Goal: Task Accomplishment & Management: Manage account settings

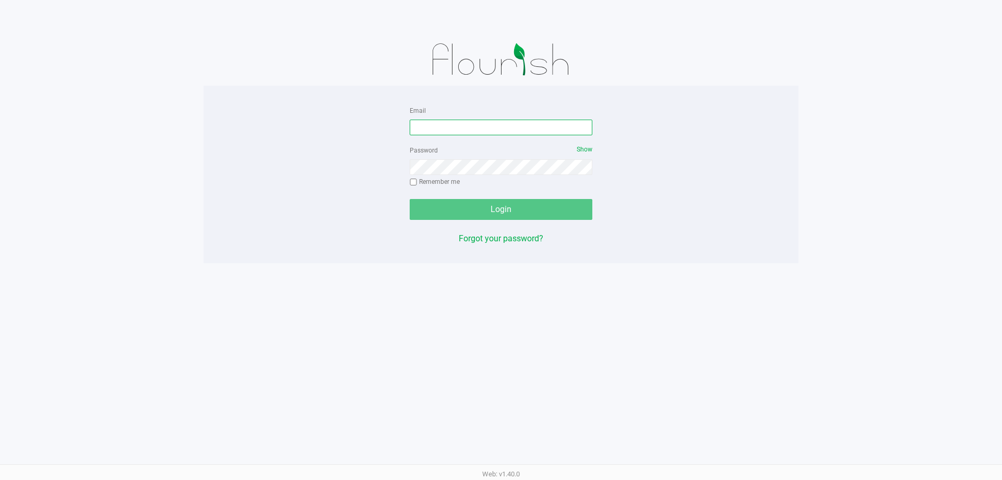
click at [456, 125] on input "Email" at bounding box center [501, 127] width 183 height 16
type input "[EMAIL_ADDRESS][DOMAIN_NAME]"
click at [410, 199] on button "Login" at bounding box center [501, 209] width 183 height 21
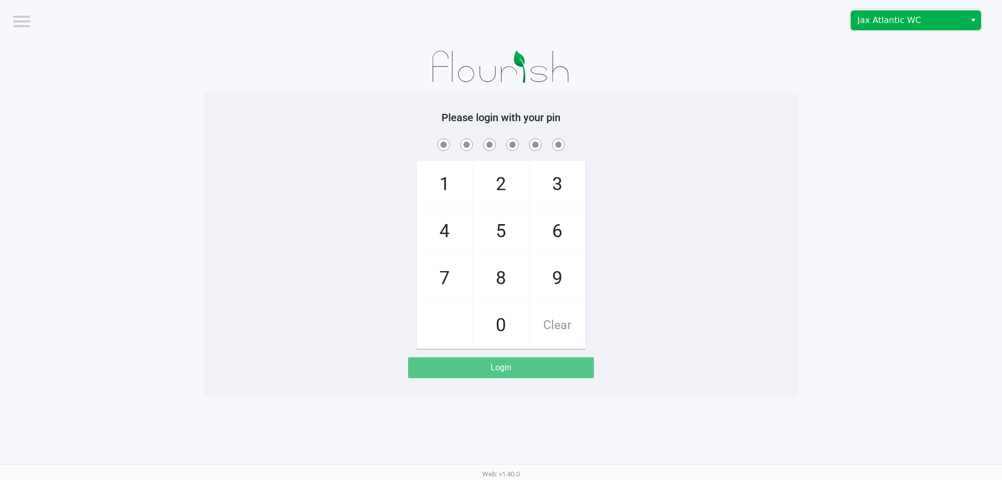
click at [887, 17] on span "Jax Atlantic WC" at bounding box center [908, 20] width 102 height 13
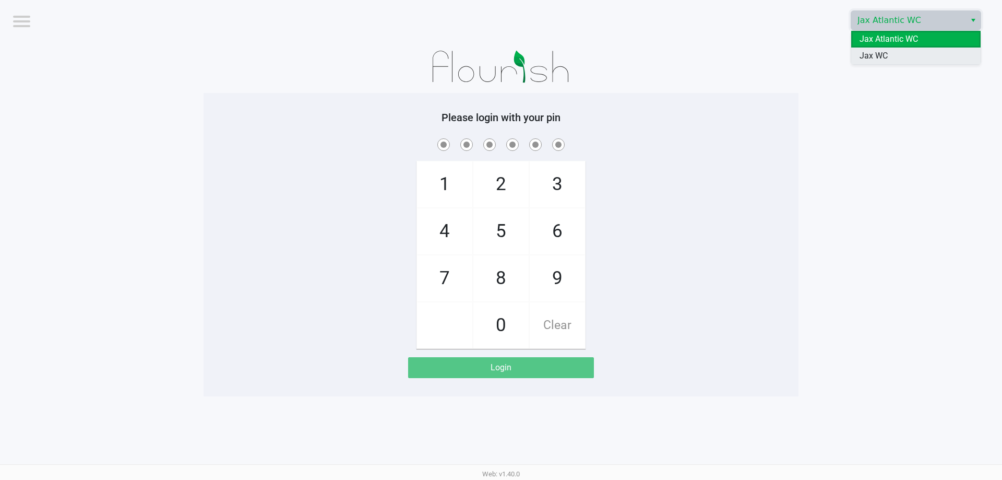
click at [882, 51] on span "Jax WC" at bounding box center [873, 56] width 28 height 13
checkbox input "true"
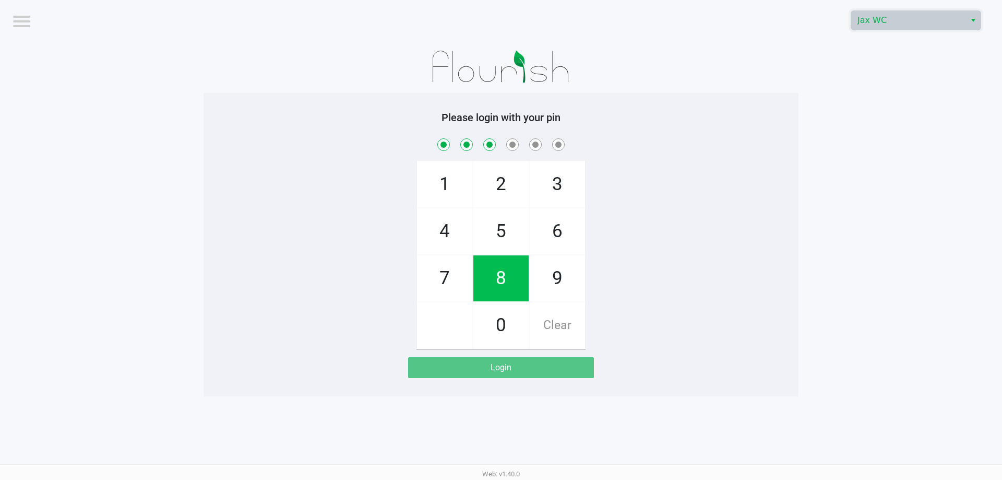
checkbox input "true"
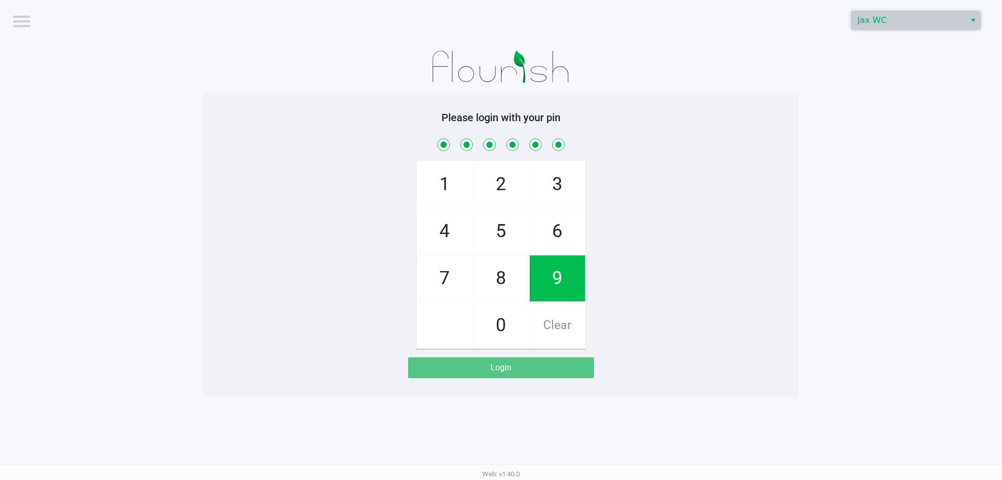
checkbox input "true"
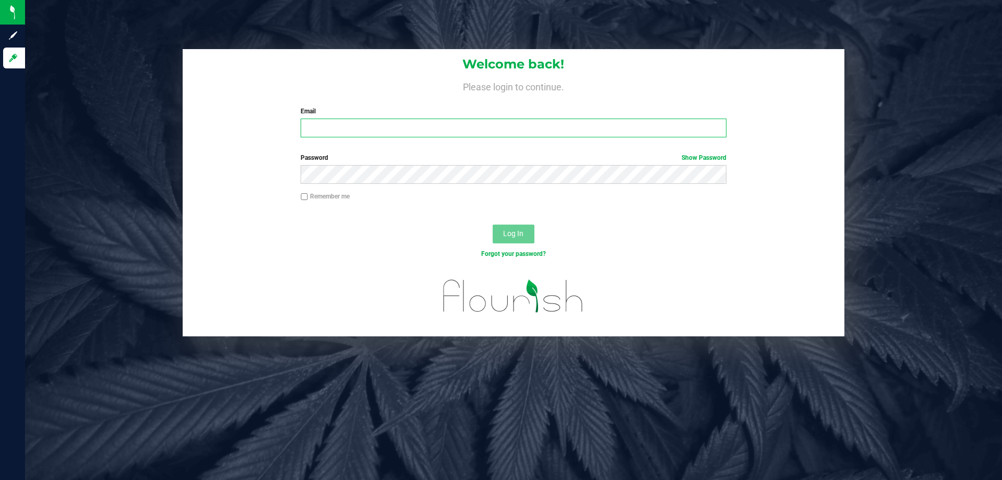
click at [344, 126] on input "Email" at bounding box center [513, 127] width 425 height 19
type input "[EMAIL_ADDRESS][DOMAIN_NAME]"
click at [493, 224] on button "Log In" at bounding box center [514, 233] width 42 height 19
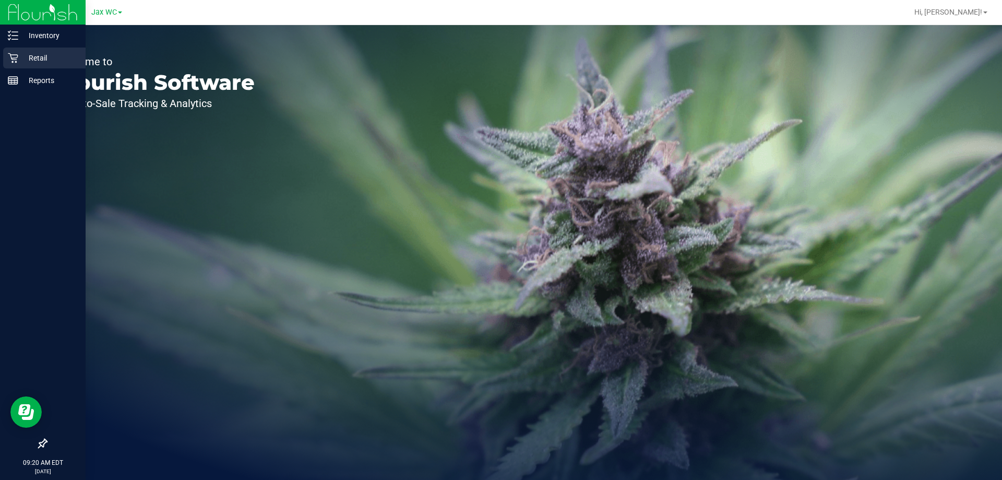
click at [2, 51] on link "Retail" at bounding box center [43, 58] width 86 height 22
click at [8, 54] on icon at bounding box center [13, 58] width 10 height 10
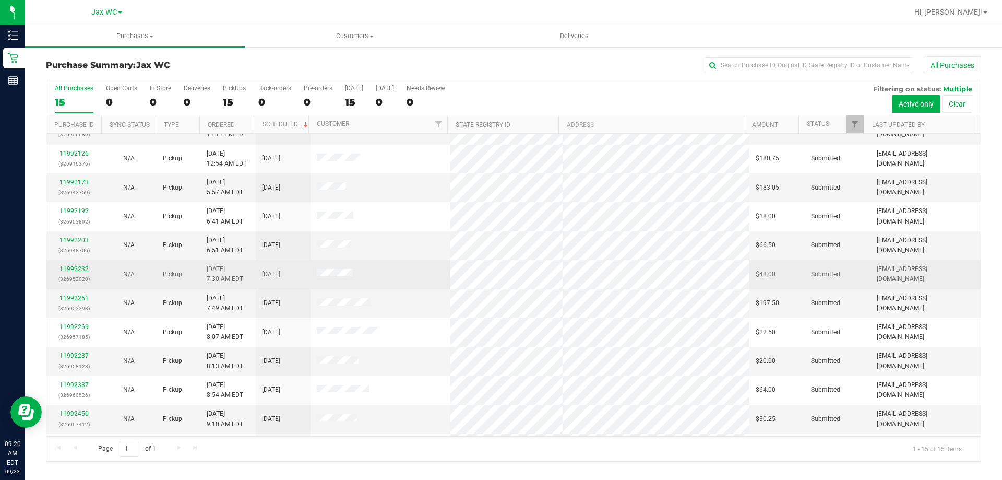
scroll to position [79, 0]
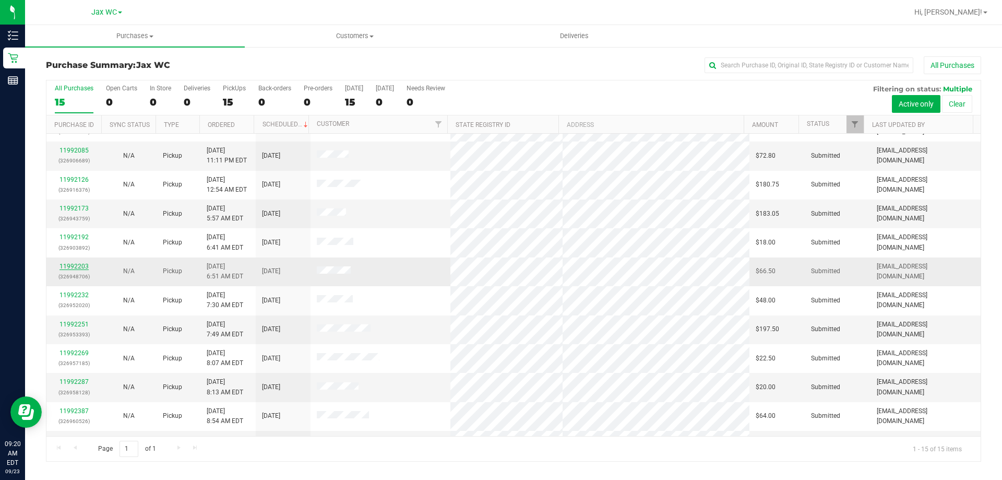
click at [82, 267] on link "11992203" at bounding box center [73, 265] width 29 height 7
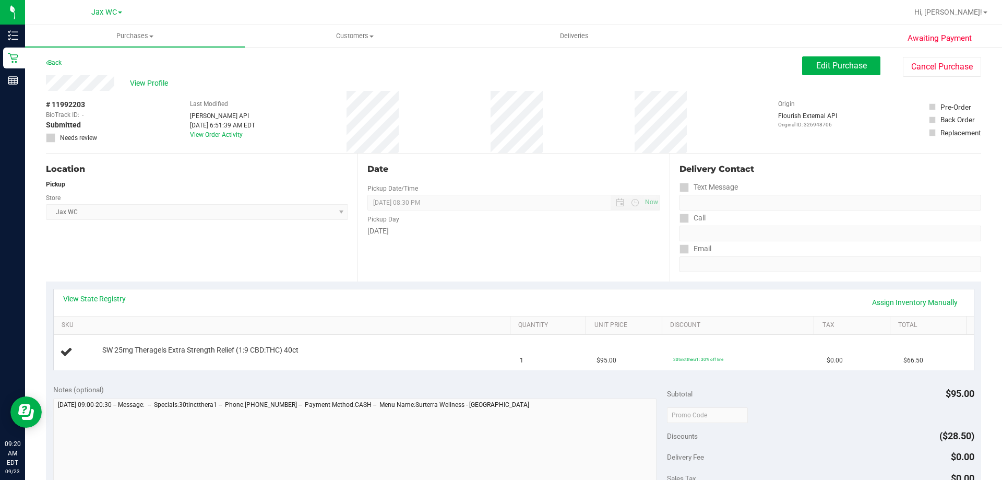
click at [274, 296] on div "View State Registry Assign Inventory Manually" at bounding box center [513, 302] width 901 height 18
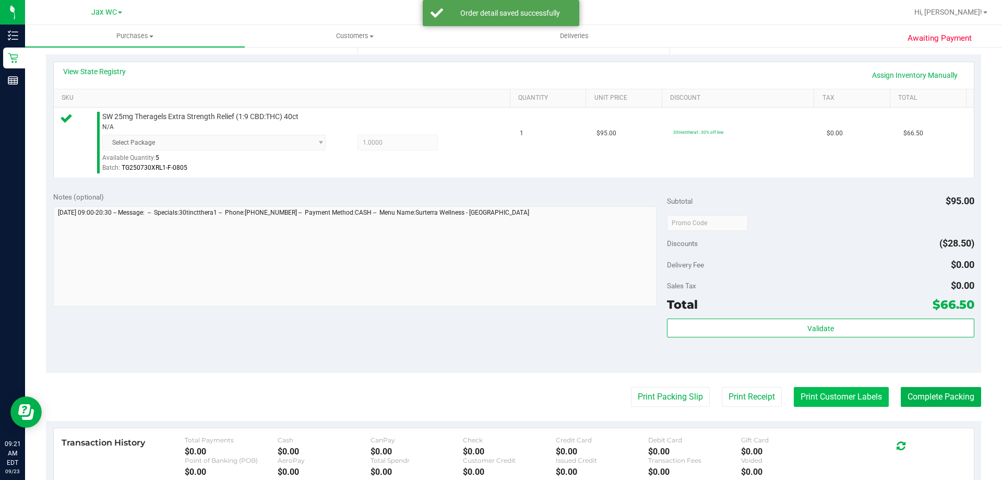
scroll to position [313, 0]
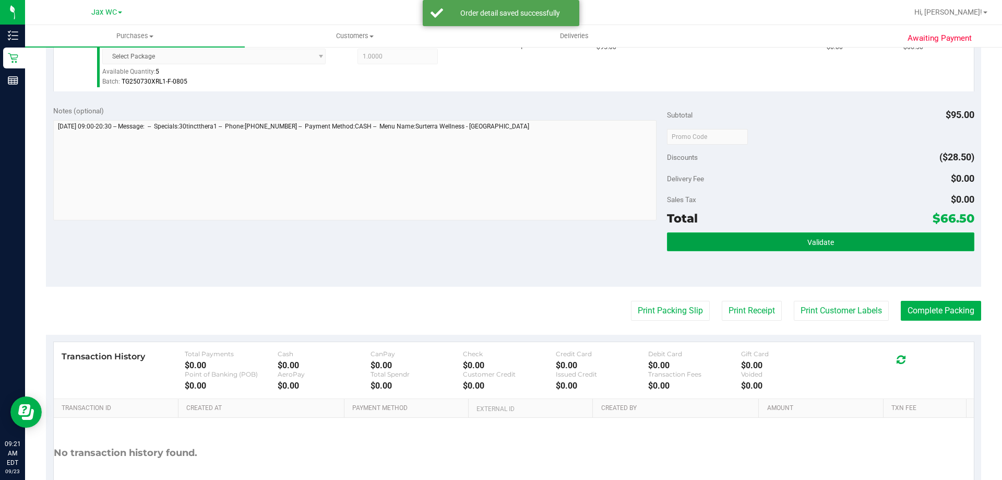
click at [807, 242] on span "Validate" at bounding box center [820, 242] width 27 height 8
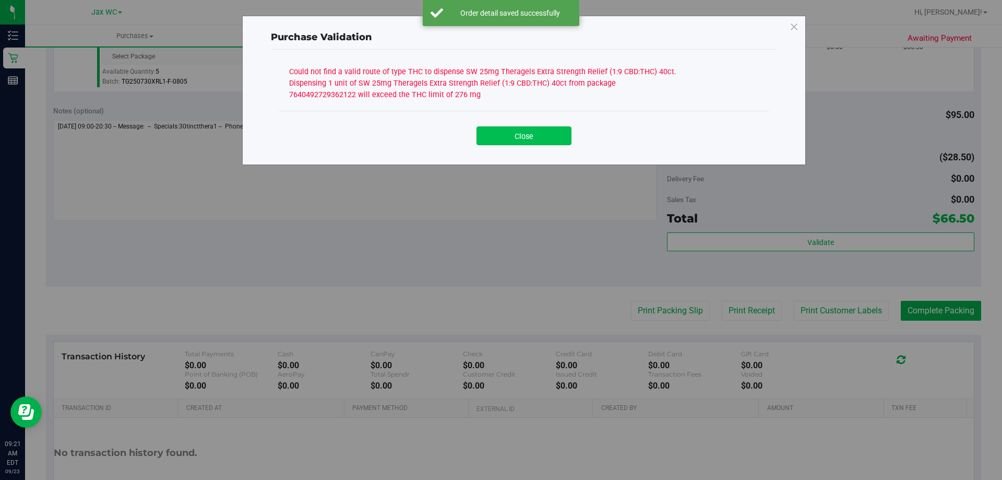
click at [522, 138] on button "Close" at bounding box center [523, 135] width 95 height 19
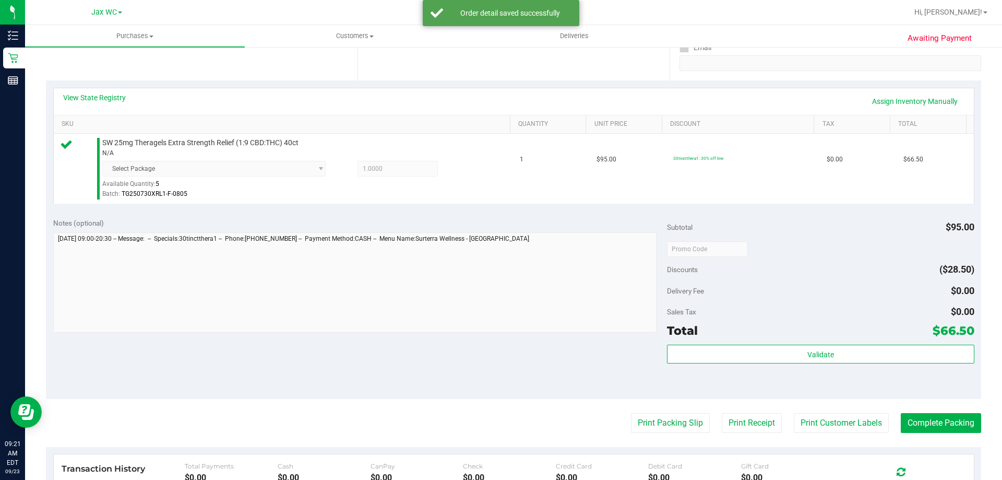
scroll to position [104, 0]
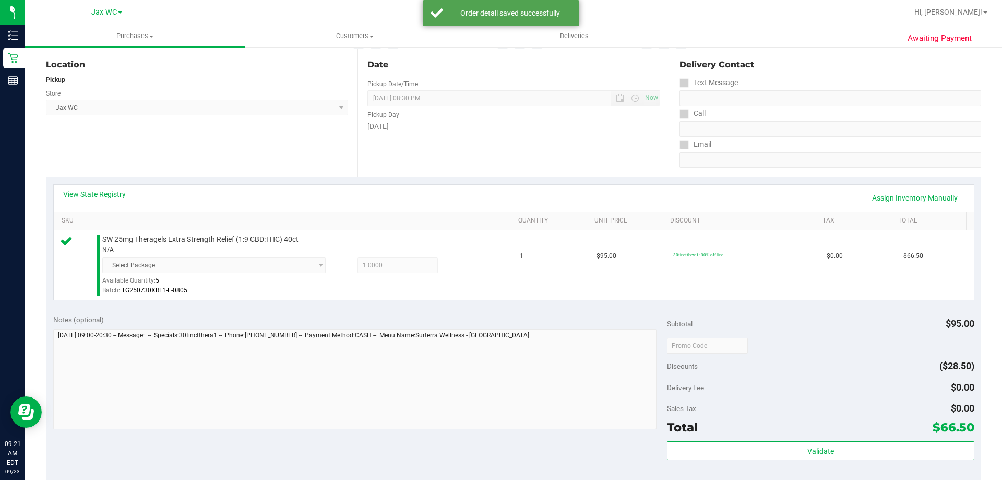
click at [113, 187] on div "View State Registry Assign Inventory Manually" at bounding box center [514, 198] width 920 height 27
click at [114, 192] on link "View State Registry" at bounding box center [94, 194] width 63 height 10
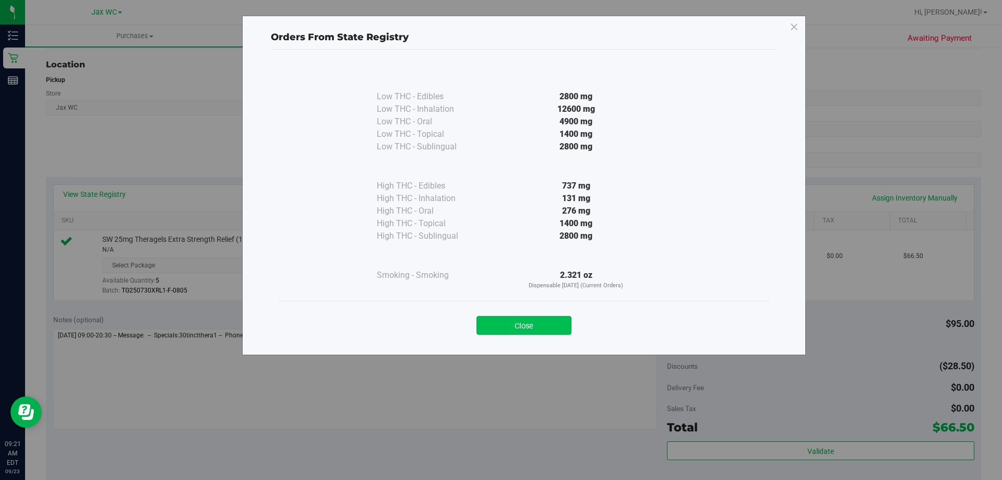
click at [515, 328] on button "Close" at bounding box center [523, 325] width 95 height 19
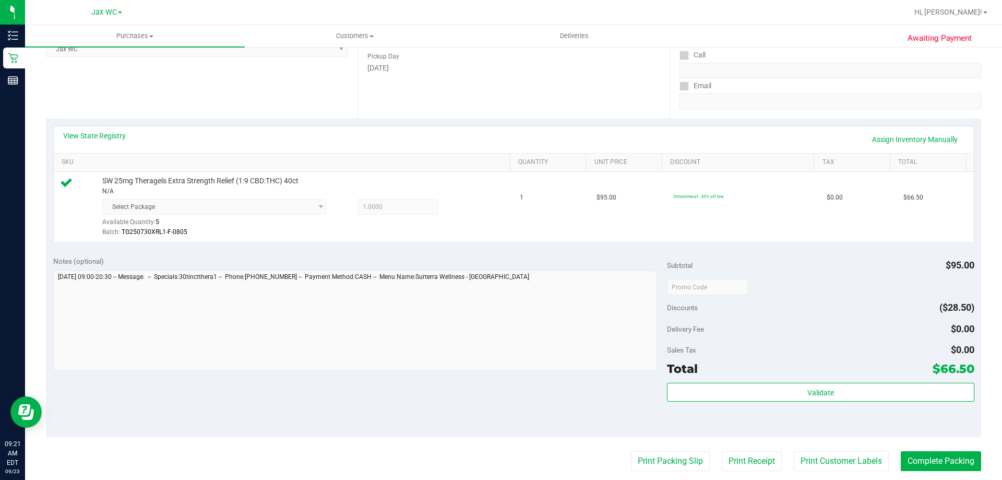
scroll to position [209, 0]
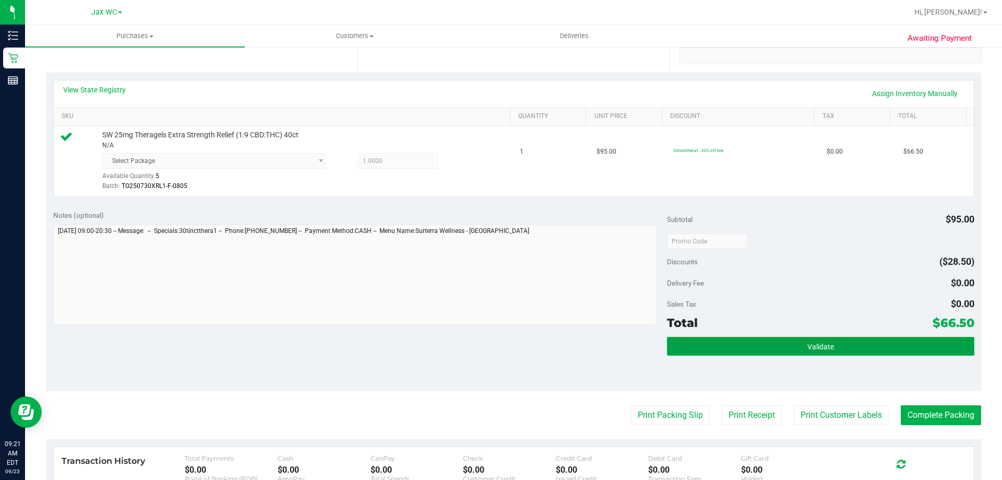
click at [770, 346] on button "Validate" at bounding box center [820, 346] width 307 height 19
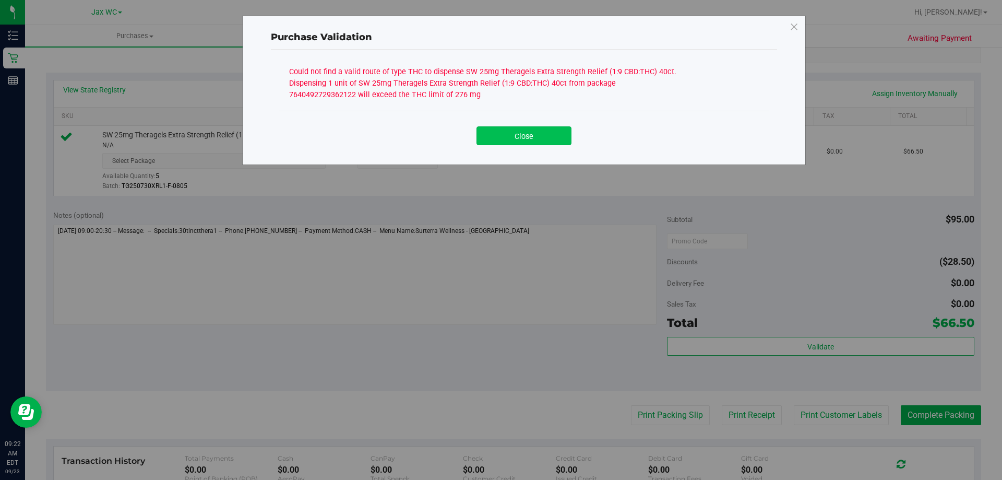
click at [510, 134] on button "Close" at bounding box center [523, 135] width 95 height 19
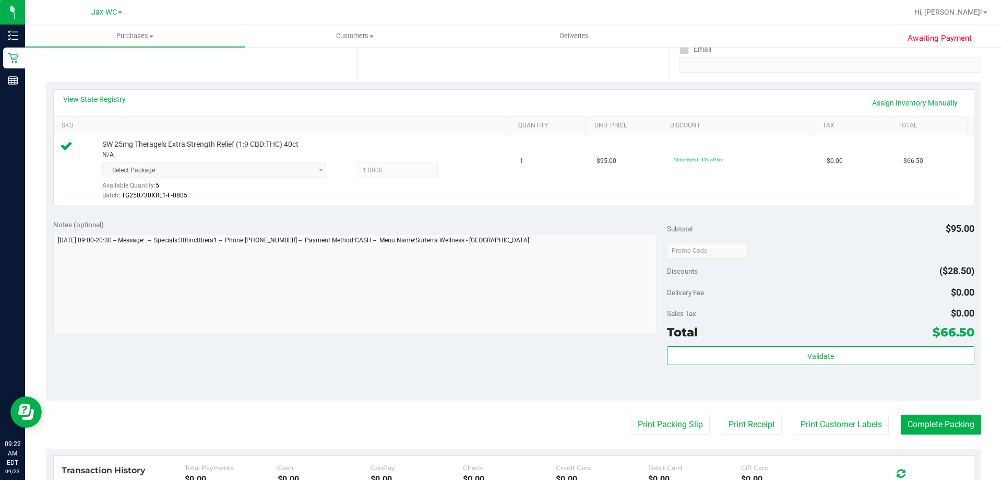
scroll to position [261, 0]
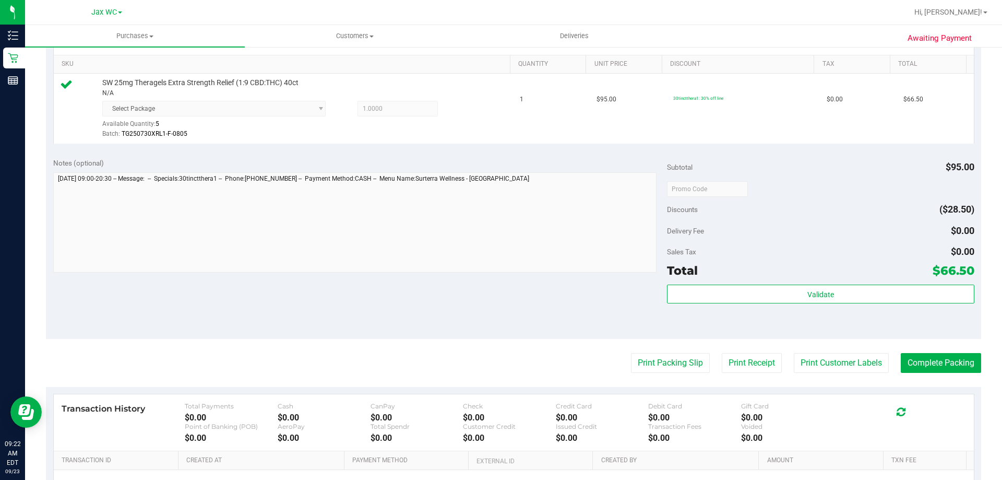
click at [809, 284] on div "Subtotal $95.00 Discounts ($28.50) Delivery Fee $0.00 Sales Tax $0.00 Total $66…" at bounding box center [820, 245] width 307 height 174
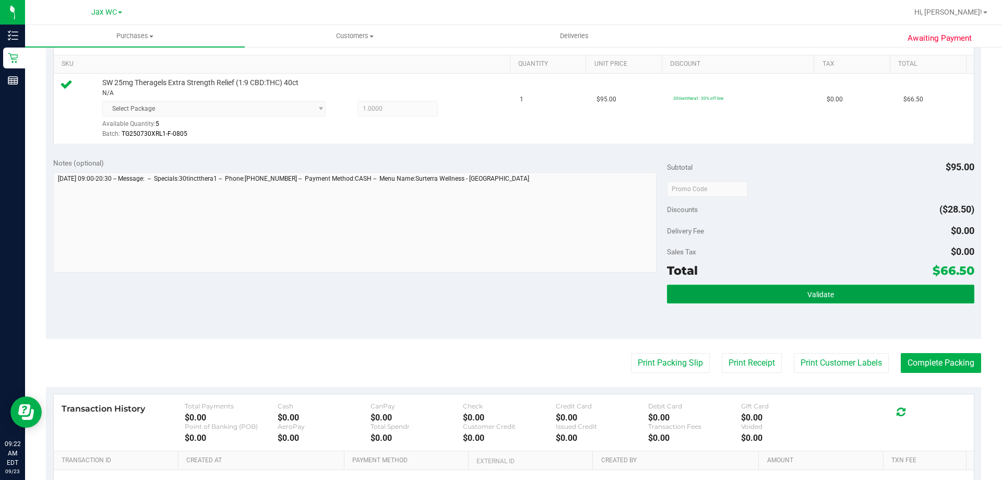
click at [810, 291] on span "Validate" at bounding box center [820, 294] width 27 height 8
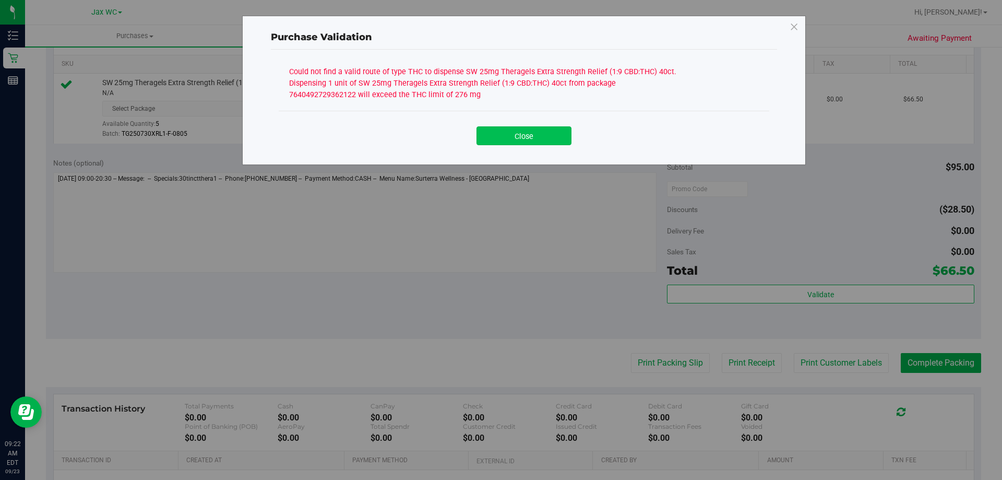
click at [516, 137] on button "Close" at bounding box center [523, 135] width 95 height 19
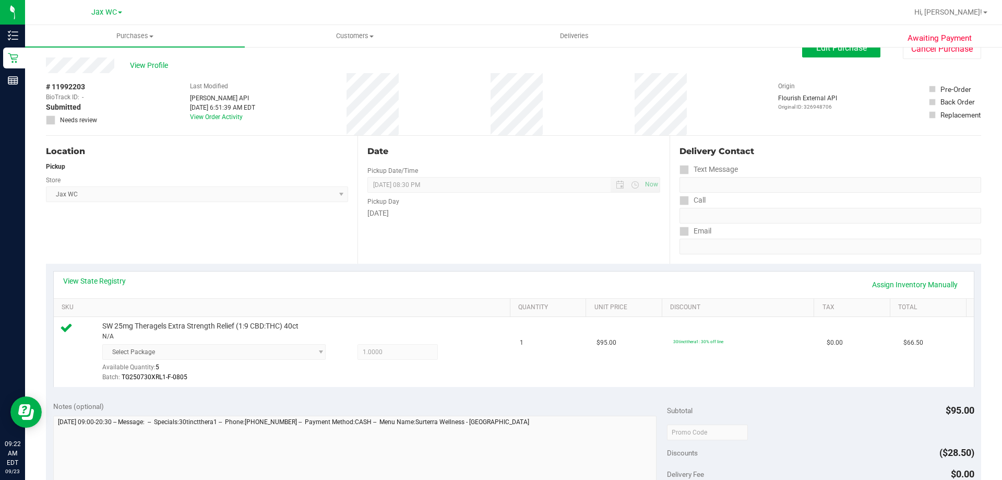
scroll to position [0, 0]
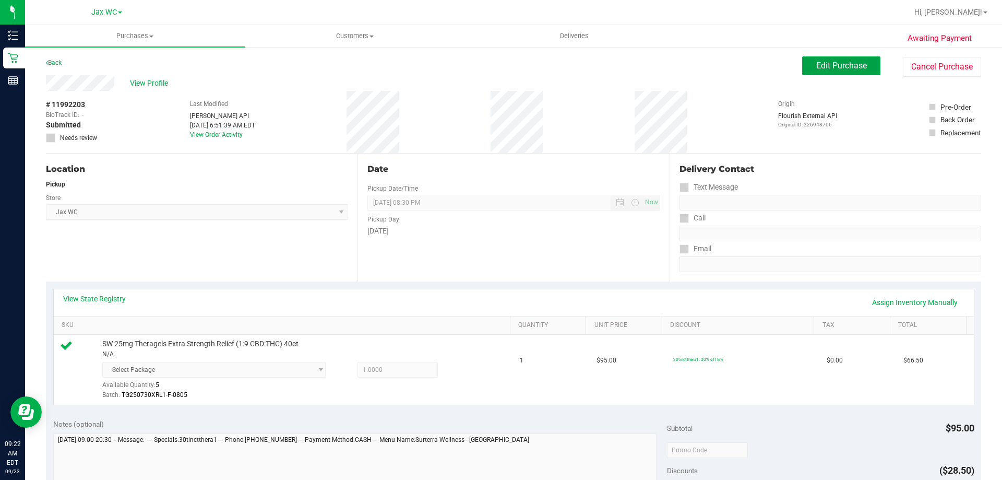
click at [864, 65] on button "Edit Purchase" at bounding box center [841, 65] width 78 height 19
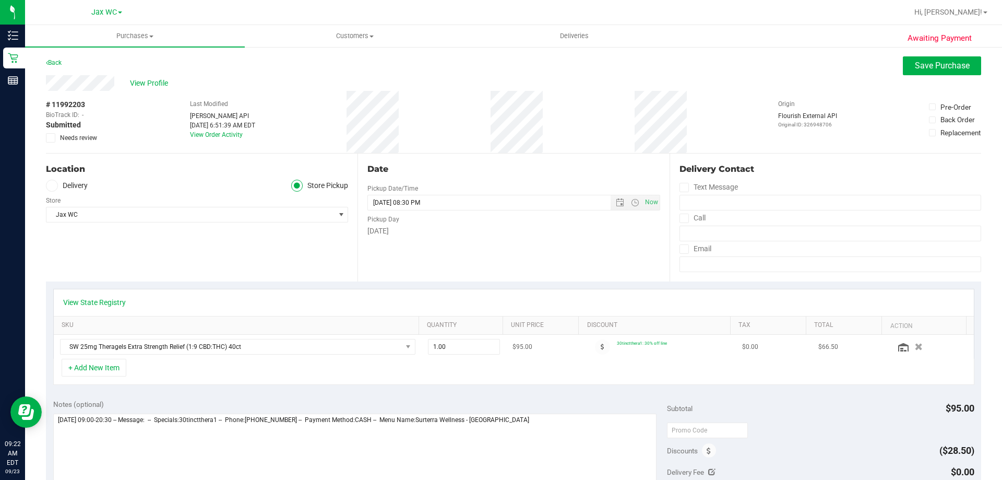
click at [915, 344] on icon "button" at bounding box center [919, 346] width 8 height 7
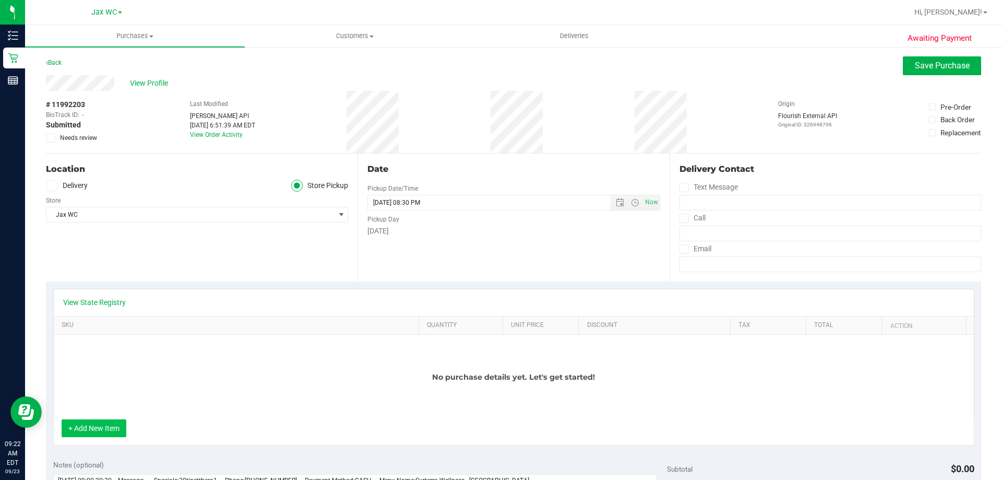
click at [108, 424] on button "+ Add New Item" at bounding box center [94, 428] width 65 height 18
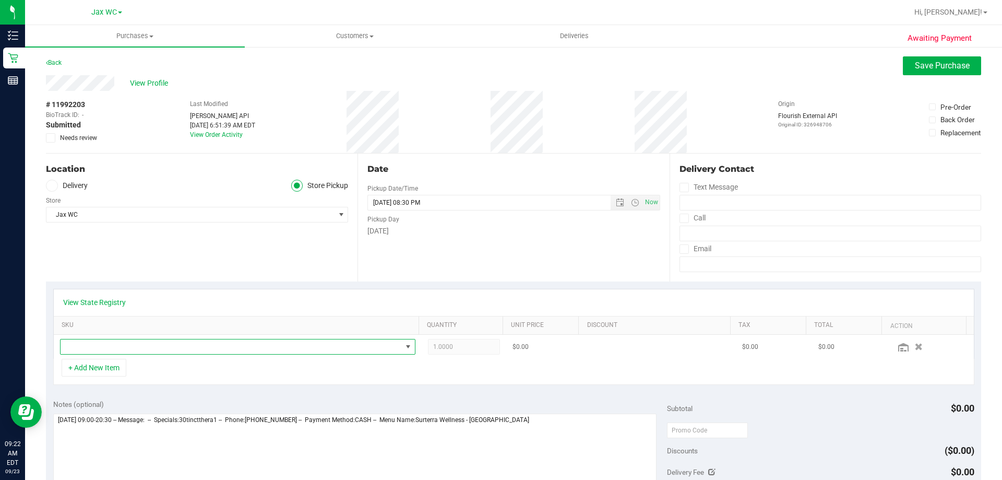
click at [133, 353] on span "NO DATA FOUND" at bounding box center [231, 346] width 341 height 15
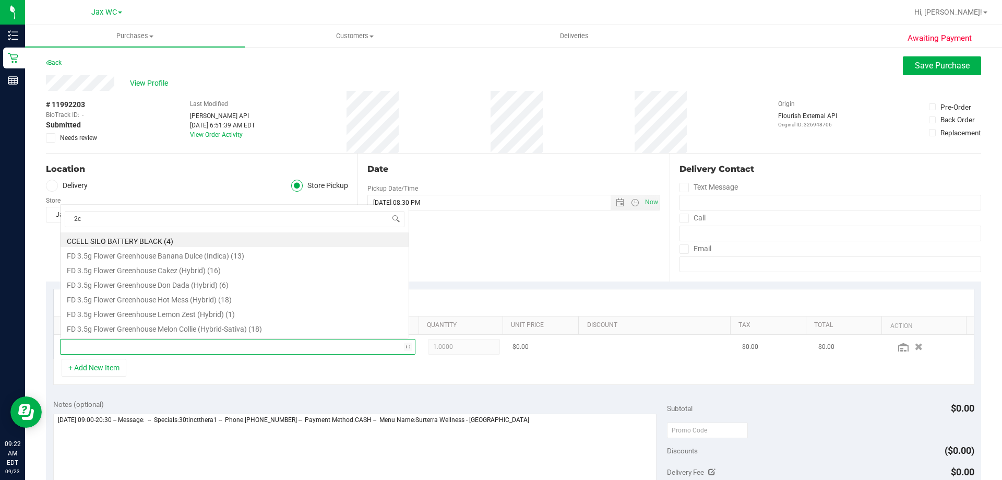
type input "2ct"
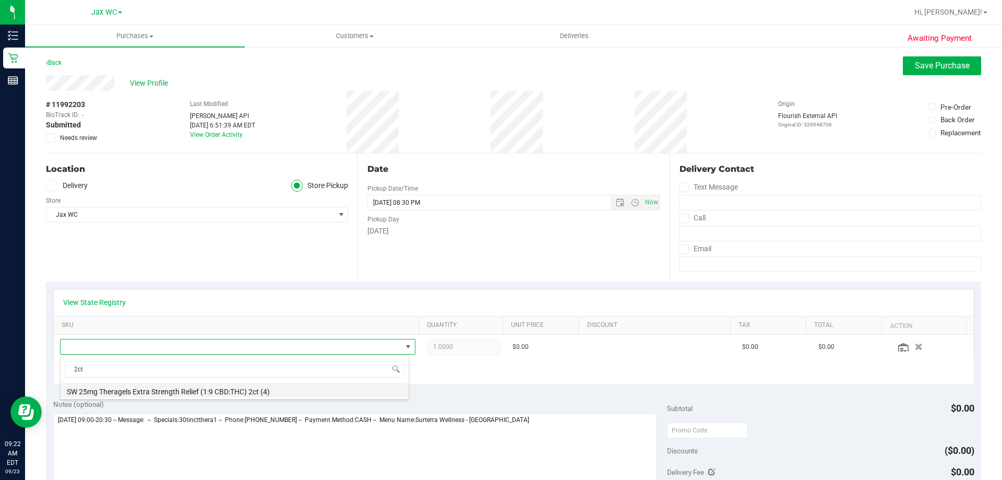
click at [177, 389] on li "SW 25mg Theragels Extra Strength Relief (1:9 CBD:THC) 2ct (4)" at bounding box center [235, 389] width 348 height 15
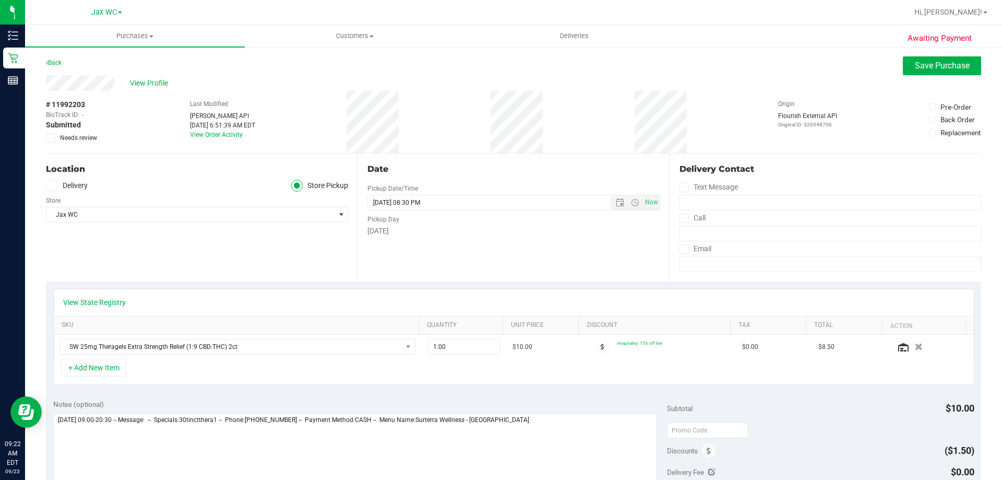
click at [413, 375] on div "+ Add New Item" at bounding box center [513, 371] width 921 height 26
click at [432, 349] on span "1.00 1" at bounding box center [464, 347] width 73 height 16
drag, startPoint x: 443, startPoint y: 349, endPoint x: 404, endPoint y: 350, distance: 39.1
click at [404, 350] on tr "SW 25mg Theragels Extra Strength Relief (1:9 CBD:THC) 2ct 1.00 1 $10.00 Hospita…" at bounding box center [514, 346] width 920 height 24
type input "4"
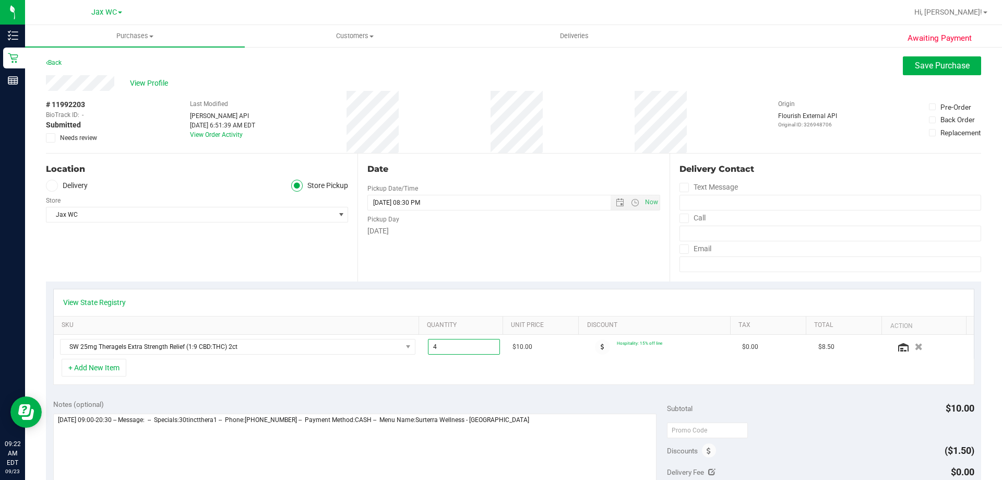
type input "4.00"
click at [444, 399] on div "Notes (optional)" at bounding box center [360, 404] width 614 height 10
click at [926, 64] on span "Save Purchase" at bounding box center [942, 66] width 55 height 10
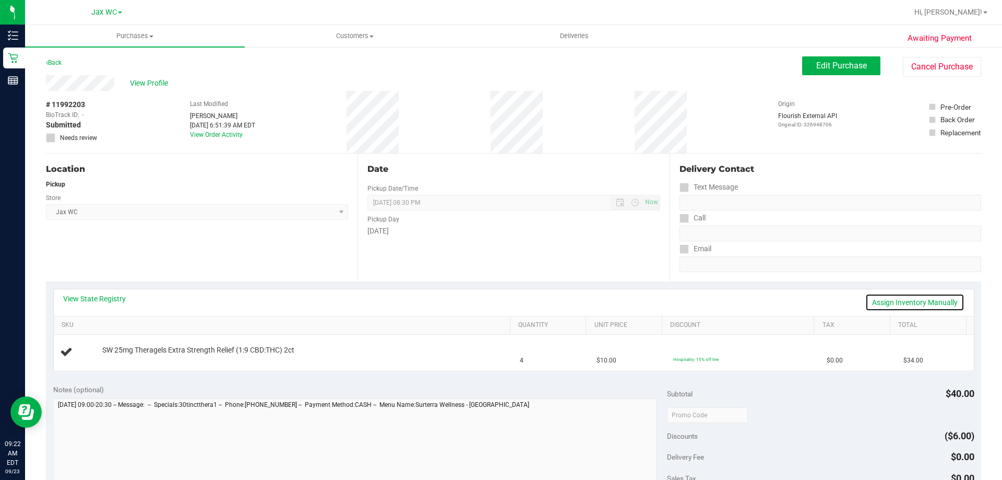
click at [903, 301] on link "Assign Inventory Manually" at bounding box center [914, 302] width 99 height 18
click at [112, 355] on link "Add Package" at bounding box center [121, 356] width 38 height 7
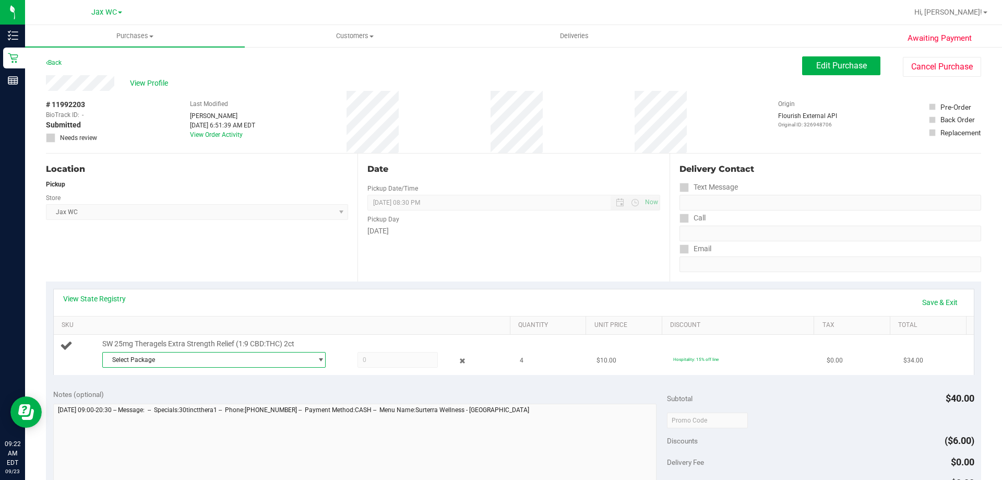
click at [285, 355] on span "Select Package" at bounding box center [207, 359] width 209 height 15
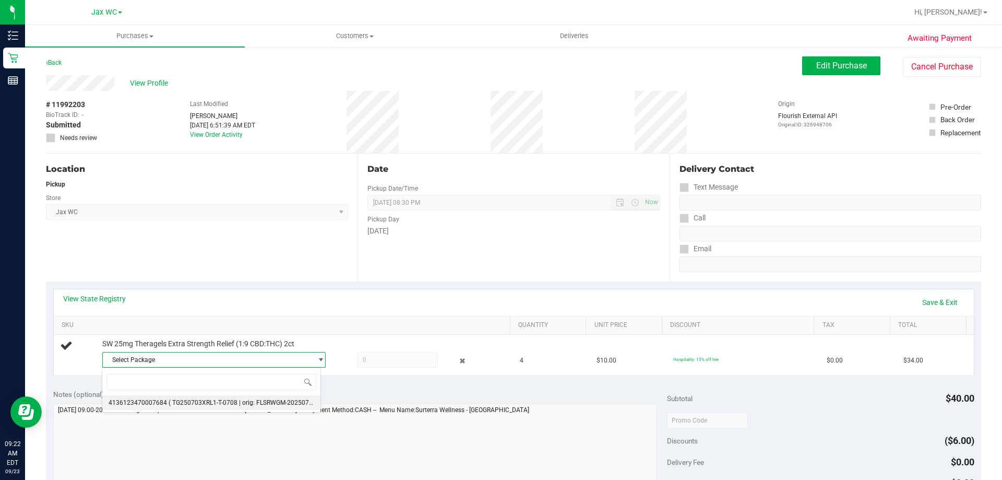
click at [254, 398] on li "4136123470007684 ( TG250703XRL1-T-0708 | orig: FLSRWGM-20250716-1186 )" at bounding box center [211, 402] width 218 height 15
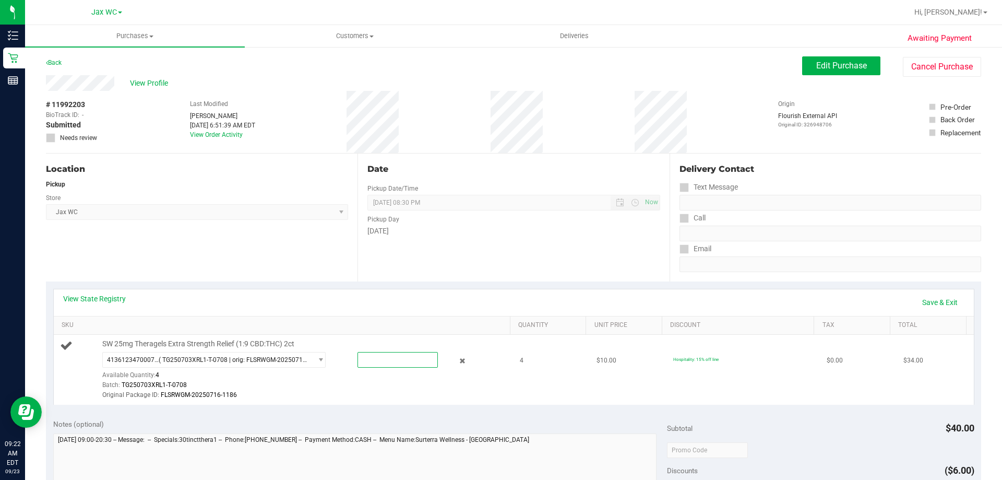
click at [369, 358] on span at bounding box center [397, 360] width 80 height 16
type input "4"
type input "4.0000"
click at [396, 385] on div "Batch: TG250703XRL1-T-0708" at bounding box center [303, 385] width 403 height 10
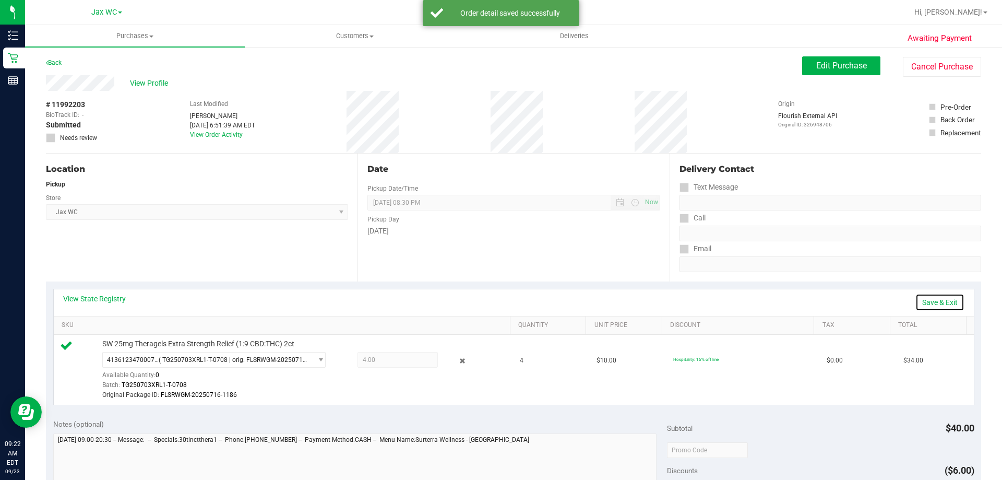
click at [932, 305] on link "Save & Exit" at bounding box center [939, 302] width 49 height 18
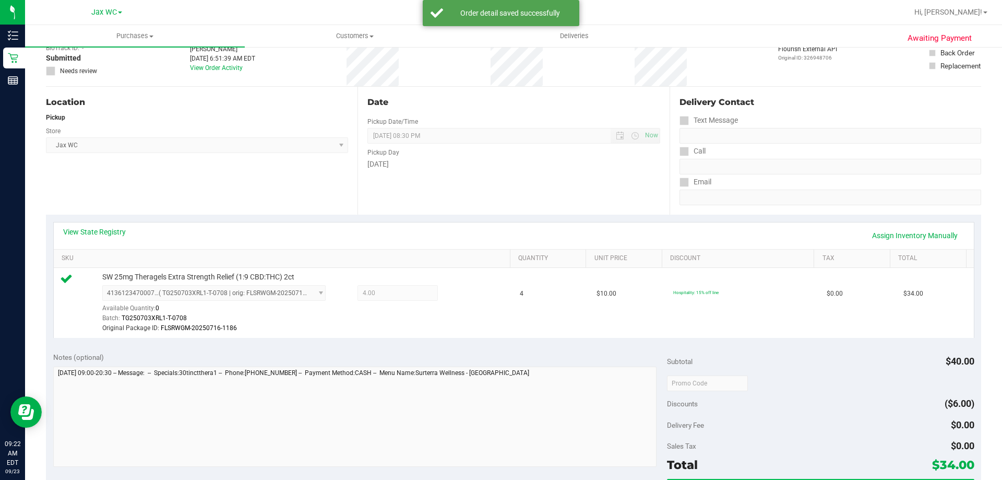
scroll to position [157, 0]
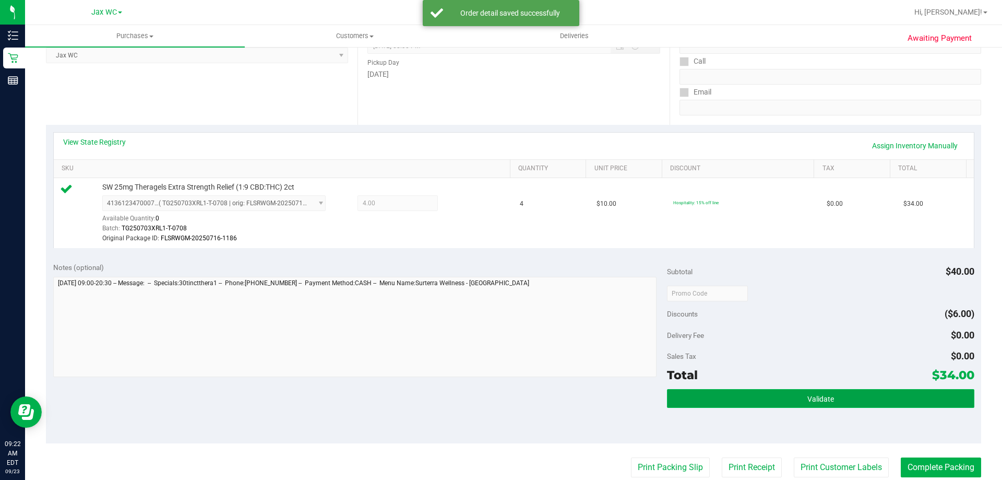
click at [847, 403] on button "Validate" at bounding box center [820, 398] width 307 height 19
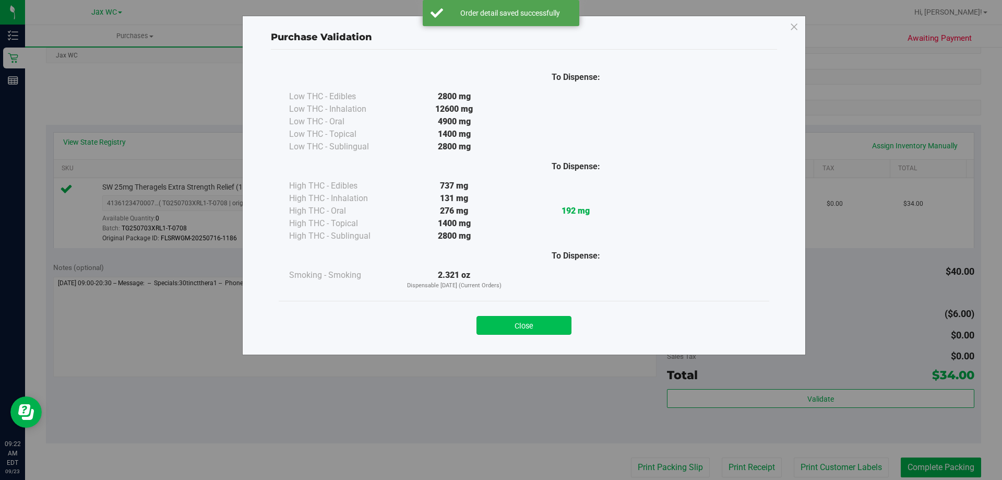
click button "Close" at bounding box center [523, 325] width 95 height 19
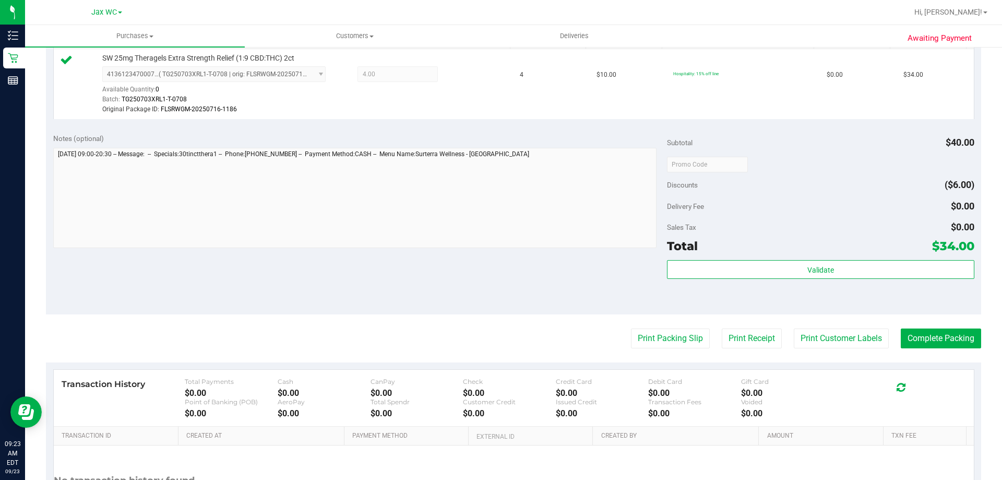
scroll to position [384, 0]
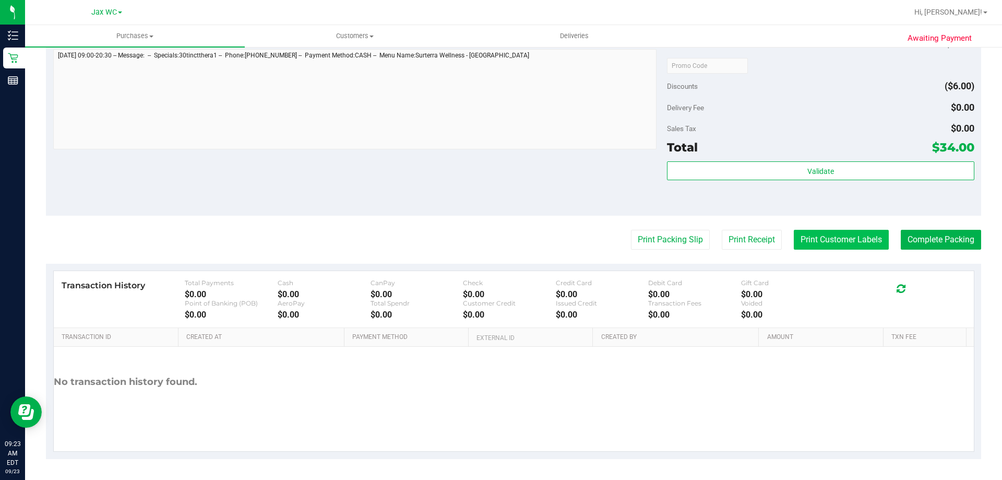
click at [818, 243] on button "Print Customer Labels" at bounding box center [841, 240] width 95 height 20
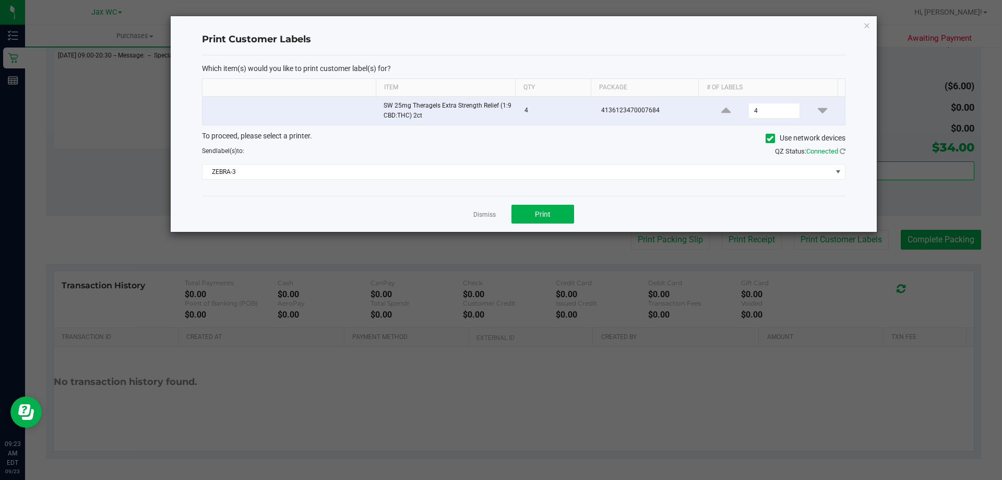
click at [348, 182] on div "Which item(s) would you like to print customer label(s) for? Item Qty Package #…" at bounding box center [523, 125] width 643 height 141
click at [343, 162] on div "To proceed, please select a printer. Use network devices Send label(s) to: QZ S…" at bounding box center [523, 155] width 643 height 50
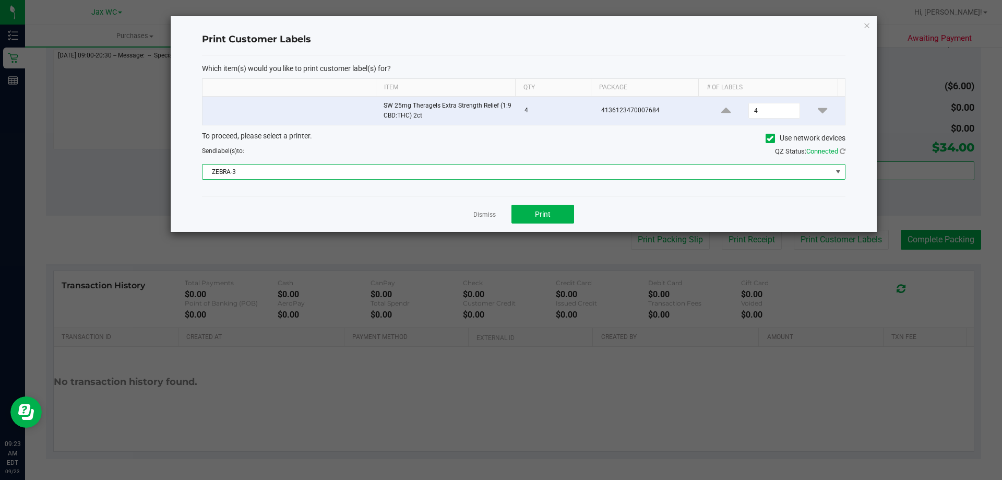
click at [340, 166] on span "ZEBRA-3" at bounding box center [516, 171] width 629 height 15
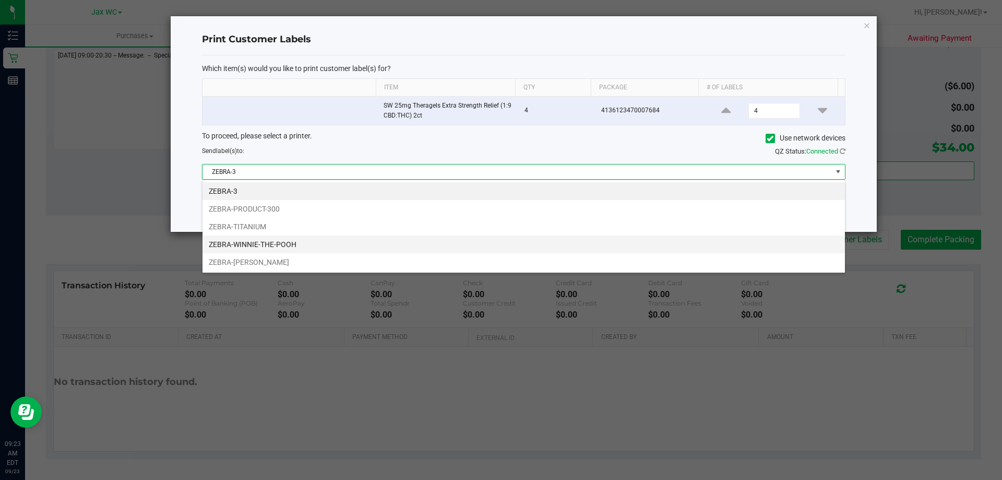
scroll to position [16, 643]
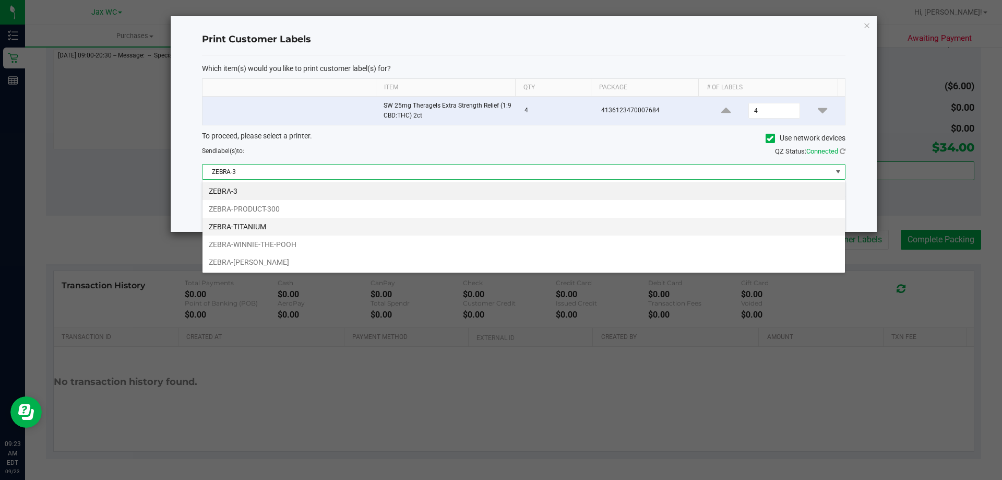
click at [281, 230] on li "ZEBRA-TITANIUM" at bounding box center [523, 227] width 642 height 18
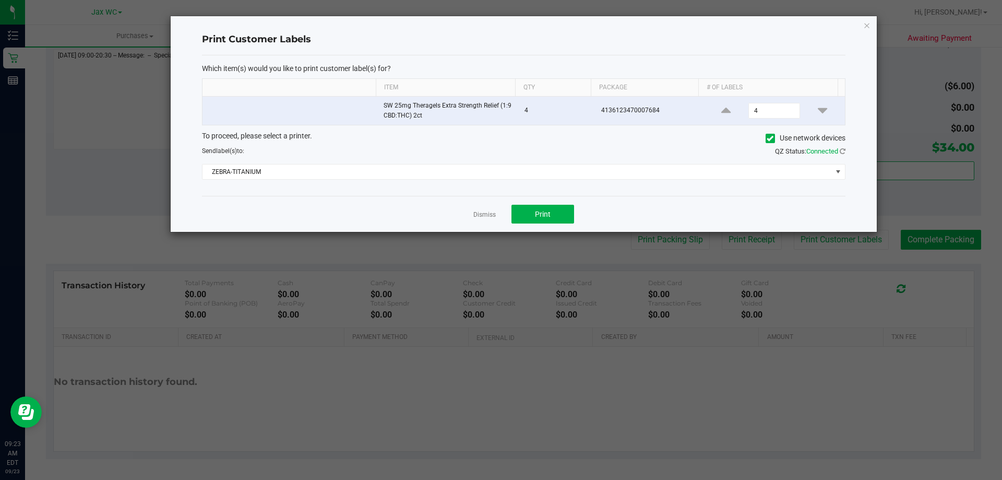
click at [298, 214] on div "Dismiss Print" at bounding box center [523, 214] width 643 height 36
click at [561, 223] on button "Print" at bounding box center [542, 214] width 63 height 19
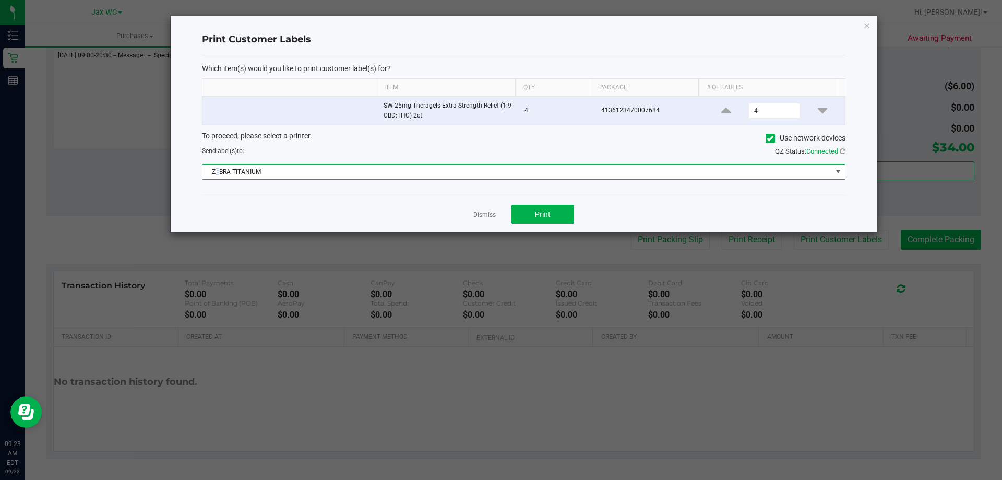
click at [218, 169] on span "ZEBRA-TITANIUM" at bounding box center [516, 171] width 629 height 15
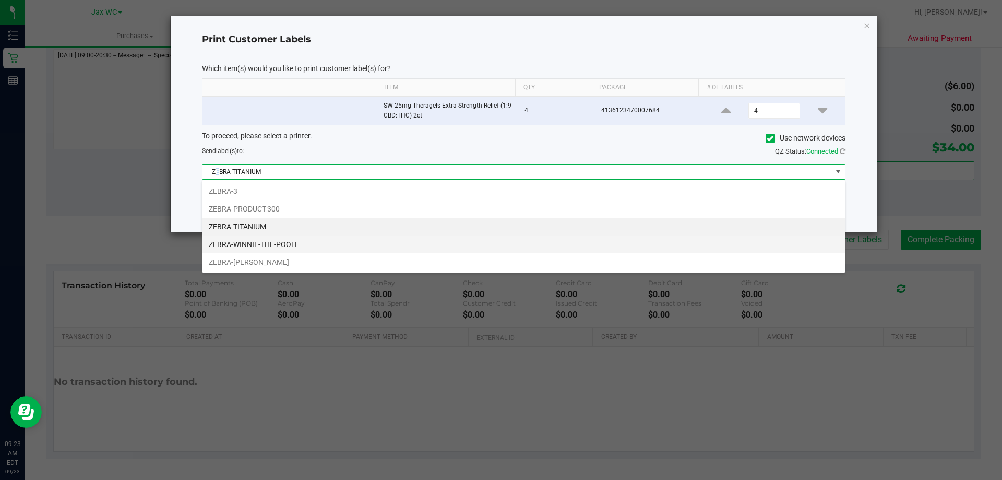
click at [247, 244] on li "ZEBRA-WINNIE-THE-POOH" at bounding box center [523, 244] width 642 height 18
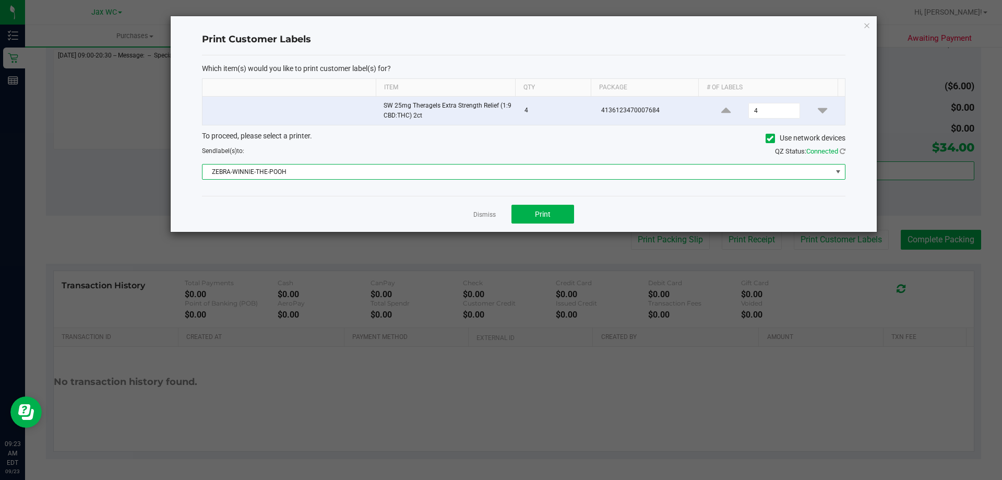
click at [252, 210] on div "Dismiss Print" at bounding box center [523, 214] width 643 height 36
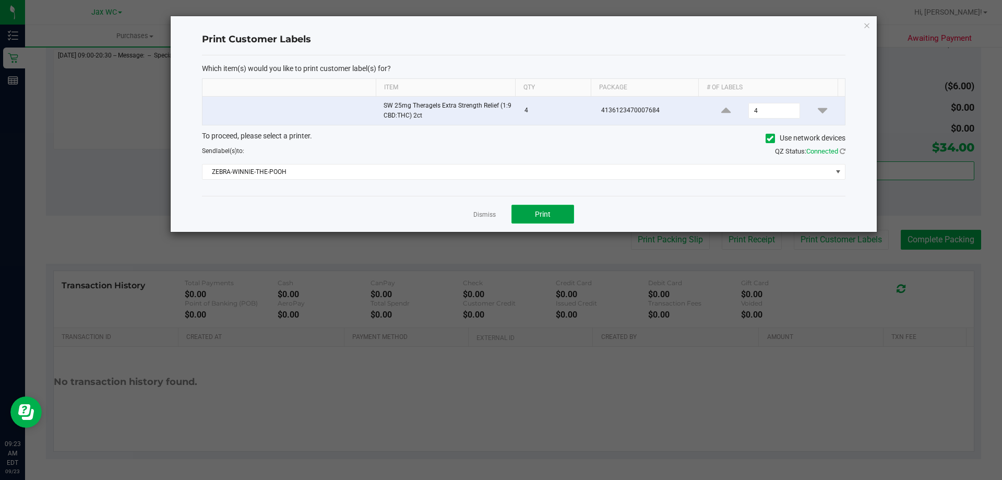
click at [570, 212] on button "Print" at bounding box center [542, 214] width 63 height 19
click at [868, 23] on icon "button" at bounding box center [866, 25] width 7 height 13
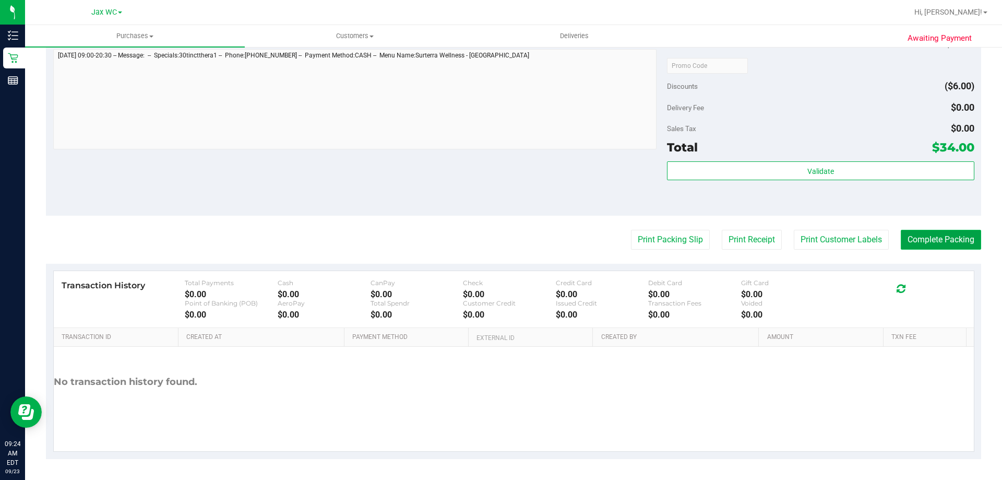
click at [942, 234] on button "Complete Packing" at bounding box center [941, 240] width 80 height 20
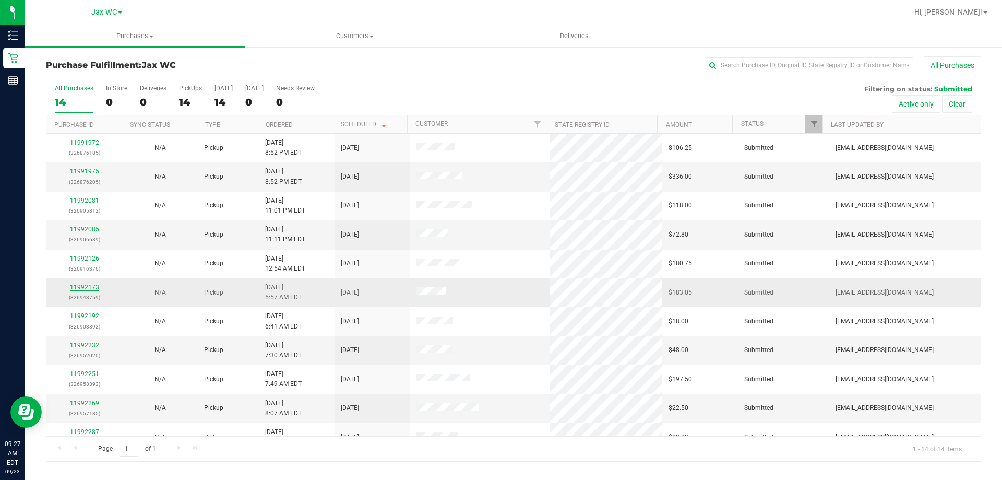
click at [82, 289] on link "11992173" at bounding box center [84, 286] width 29 height 7
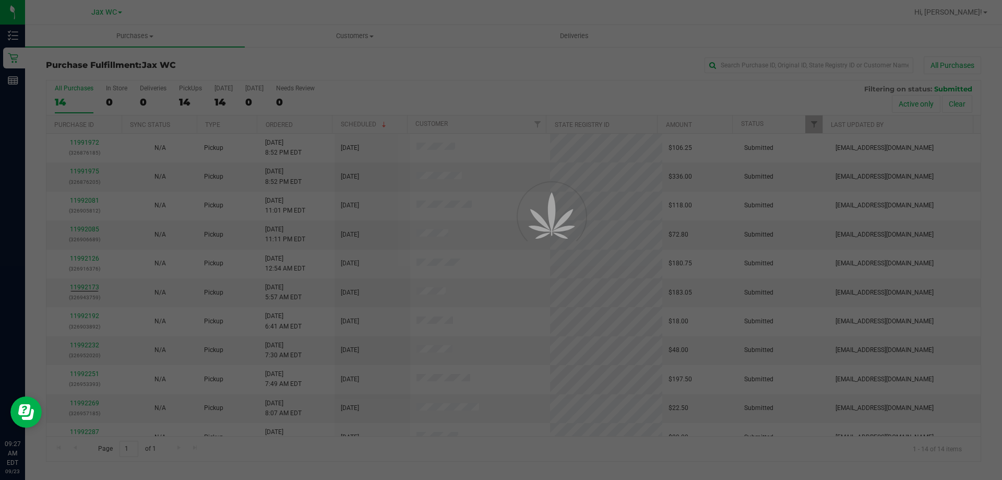
click at [412, 235] on div at bounding box center [501, 240] width 1002 height 480
click at [421, 158] on div at bounding box center [501, 240] width 1002 height 480
